Goal: Task Accomplishment & Management: Use online tool/utility

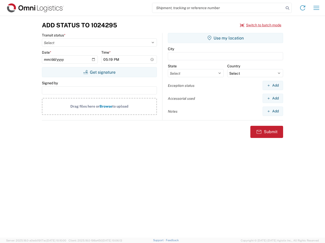
click at [218, 8] on input "search" at bounding box center [217, 8] width 131 height 10
click at [287, 8] on icon at bounding box center [286, 8] width 7 height 7
click at [302, 8] on icon at bounding box center [302, 8] width 8 height 8
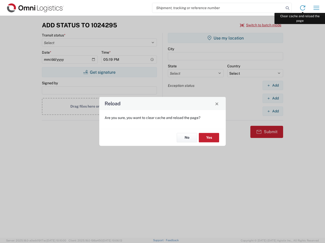
click at [316, 8] on div "Reload Are you sure, you want to clear cache and reload the page? No Yes" at bounding box center [162, 121] width 325 height 243
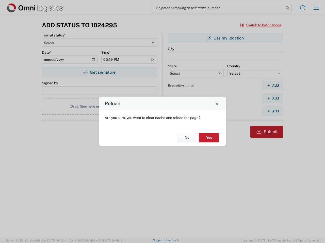
click at [260, 25] on div "Reload Are you sure, you want to clear cache and reload the page? No Yes" at bounding box center [162, 121] width 325 height 243
click at [99, 72] on div "Reload Are you sure, you want to clear cache and reload the page? No Yes" at bounding box center [162, 121] width 325 height 243
click at [225, 38] on div "Reload Are you sure, you want to clear cache and reload the page? No Yes" at bounding box center [162, 121] width 325 height 243
click at [272, 85] on div "Reload Are you sure, you want to clear cache and reload the page? No Yes" at bounding box center [162, 121] width 325 height 243
click at [272, 98] on div "Reload Are you sure, you want to clear cache and reload the page? No Yes" at bounding box center [162, 121] width 325 height 243
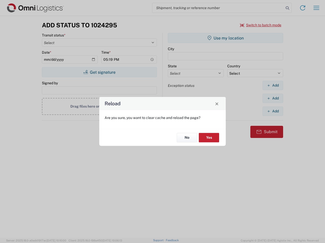
click at [272, 111] on div "Reload Are you sure, you want to clear cache and reload the page? No Yes" at bounding box center [162, 121] width 325 height 243
